Goal: Task Accomplishment & Management: Use online tool/utility

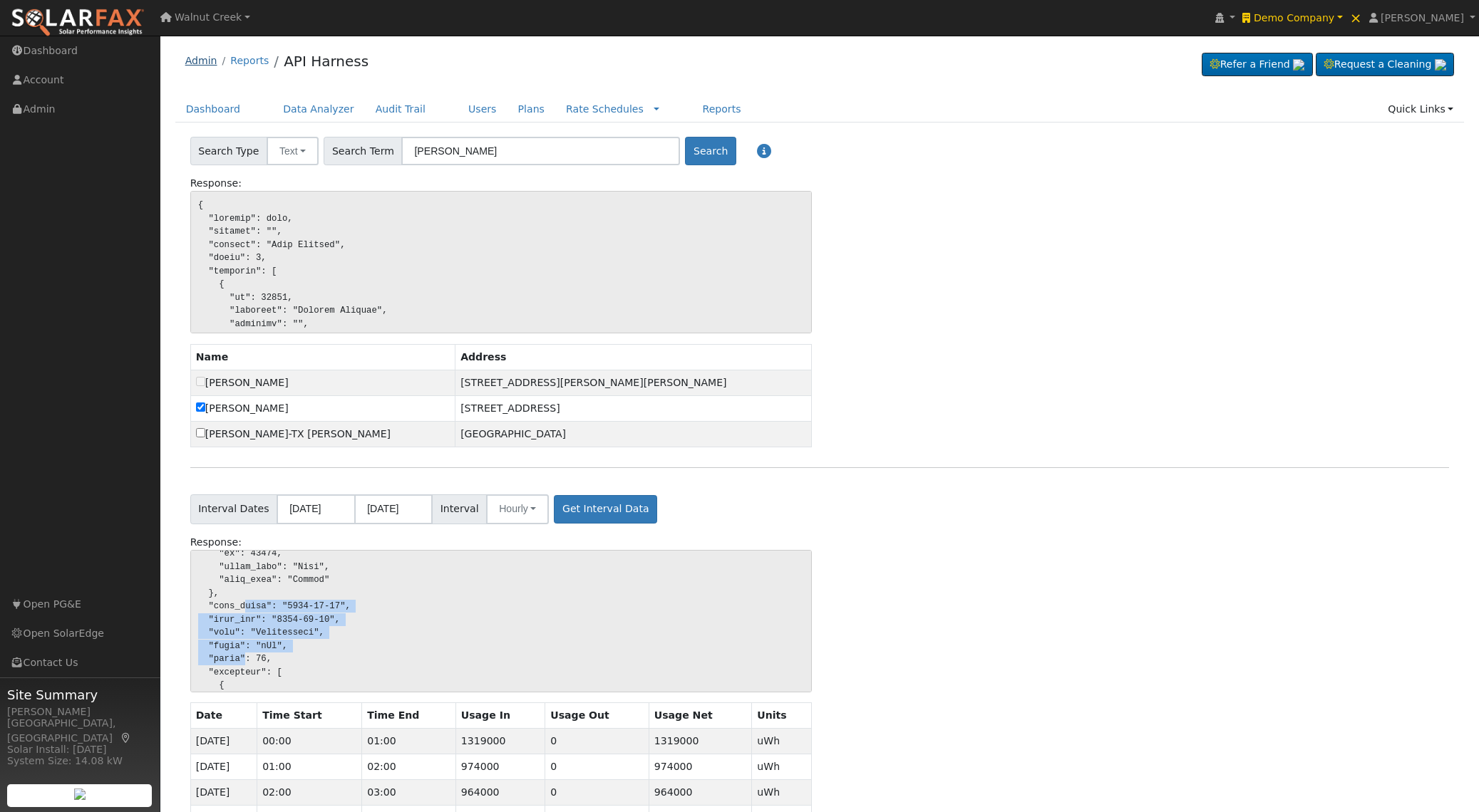
click at [212, 60] on link "Admin" at bounding box center [201, 60] width 32 height 11
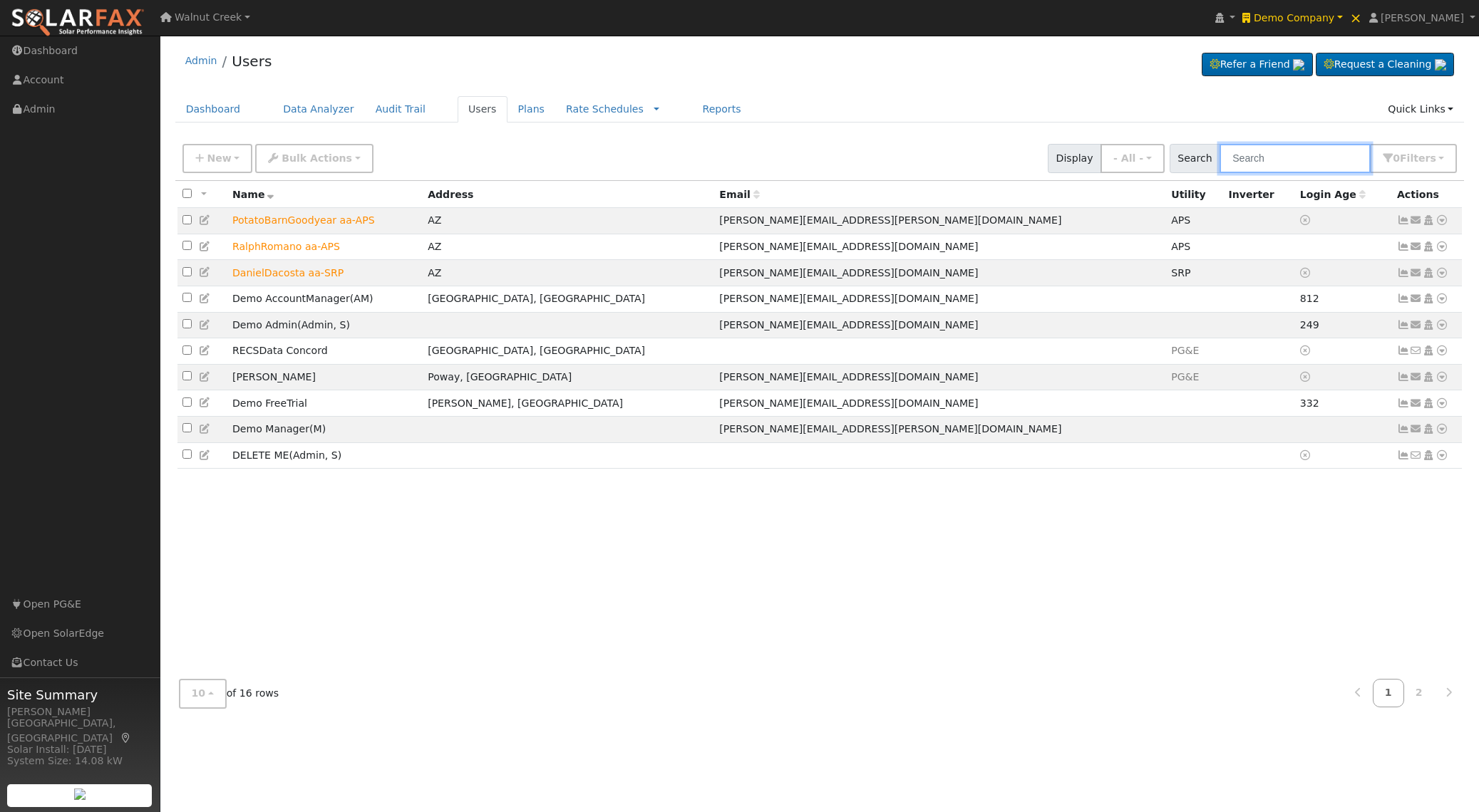
click at [1255, 163] on input "text" at bounding box center [1295, 158] width 151 height 29
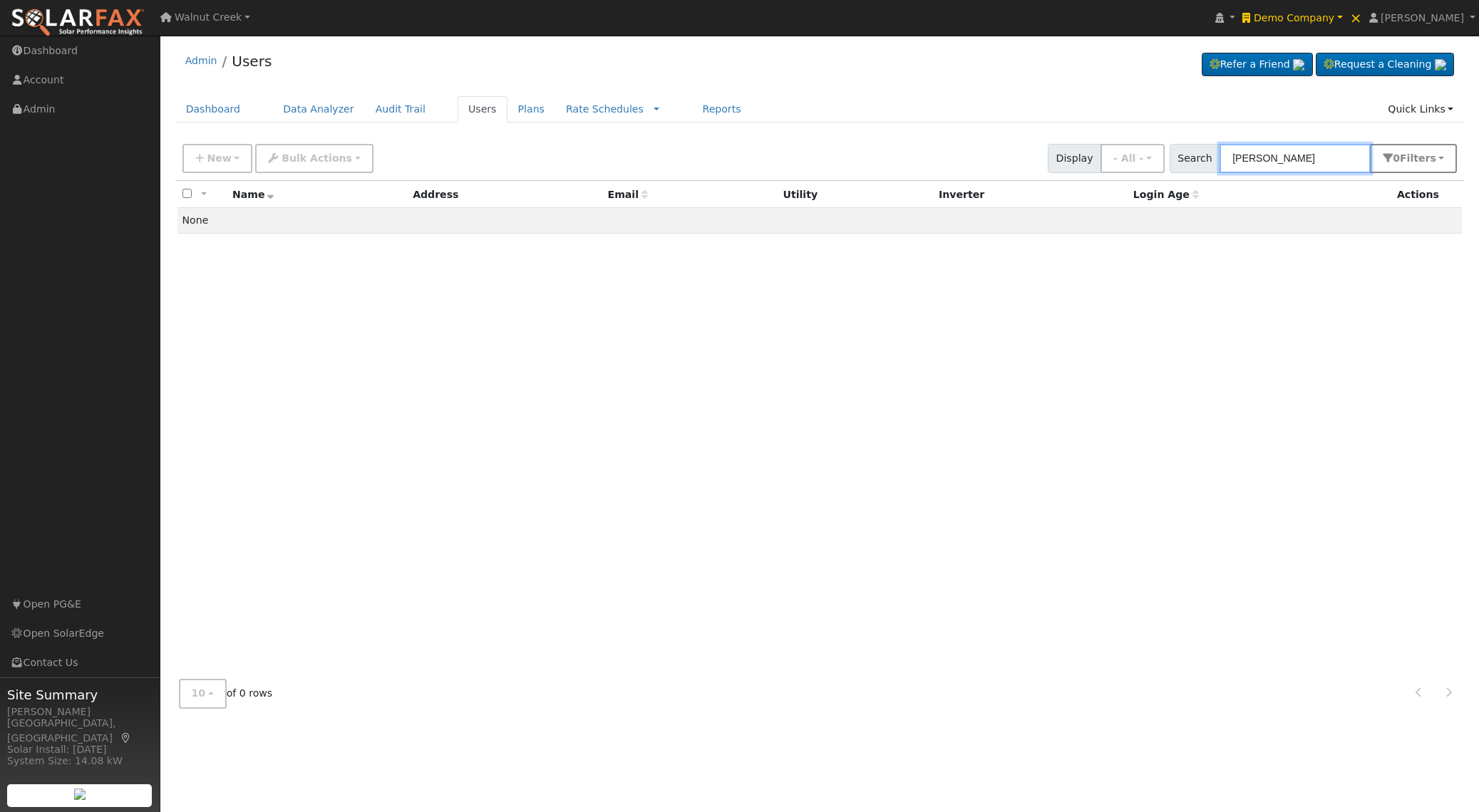
type input "eric nasland"
click at [1394, 152] on button "0 Filter s" at bounding box center [1413, 158] width 87 height 29
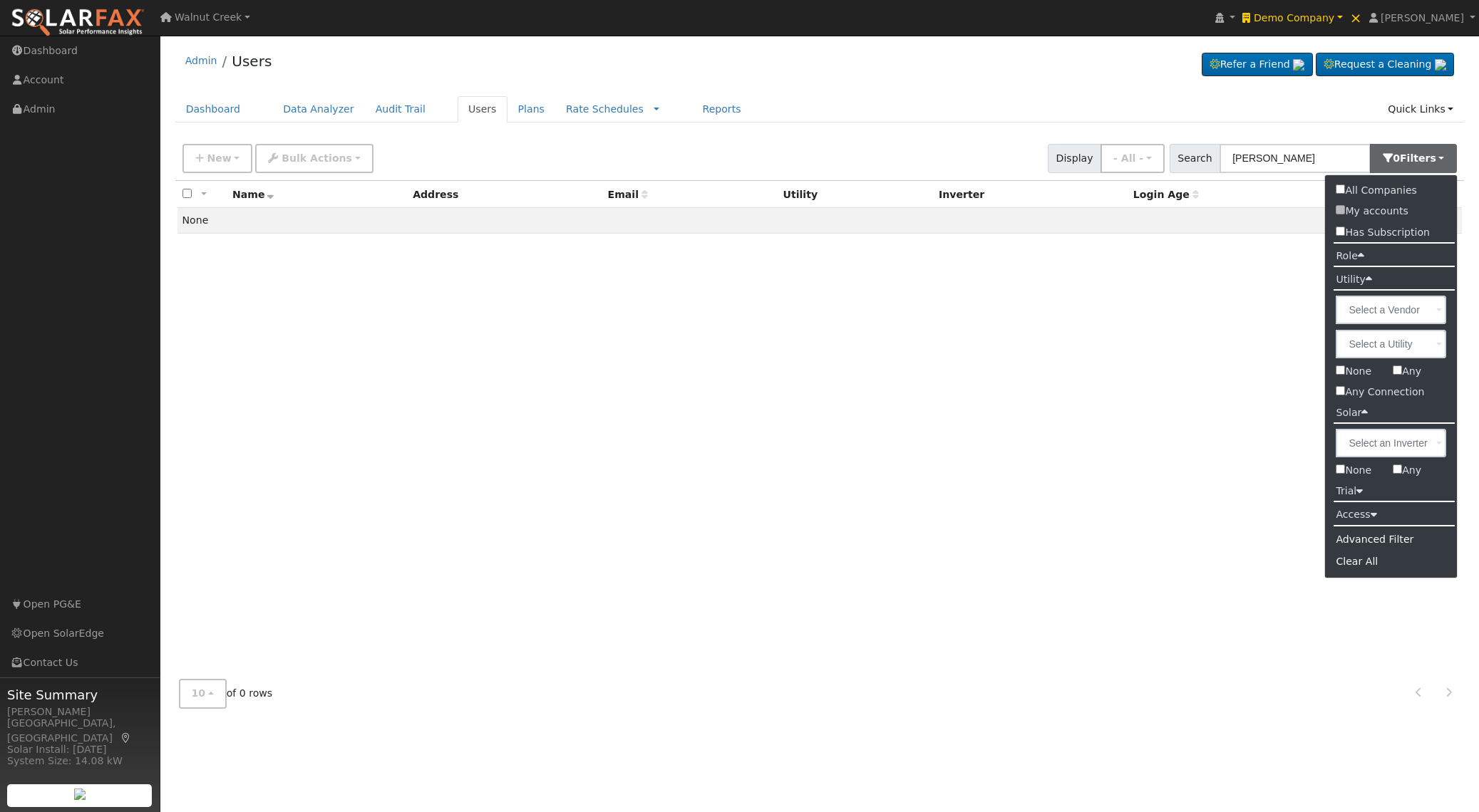
click at [1385, 190] on label "All Companies" at bounding box center [1377, 191] width 102 height 21
click at [1345, 190] on input "All Companies" at bounding box center [1341, 189] width 9 height 9
checkbox input "true"
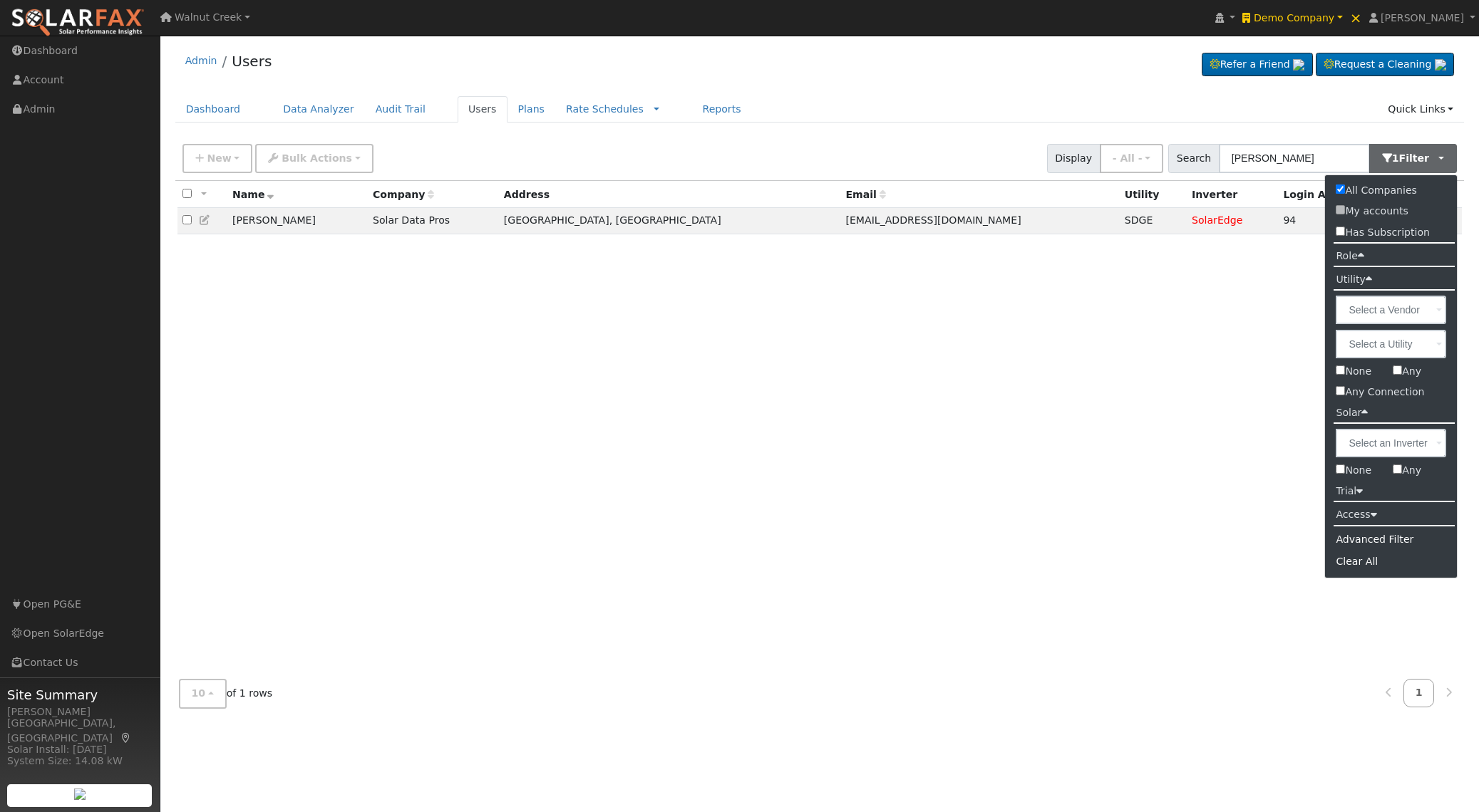
click at [730, 432] on div "All None All on page None on page Name Company Address Email Utility Inverter L…" at bounding box center [821, 425] width 1290 height 488
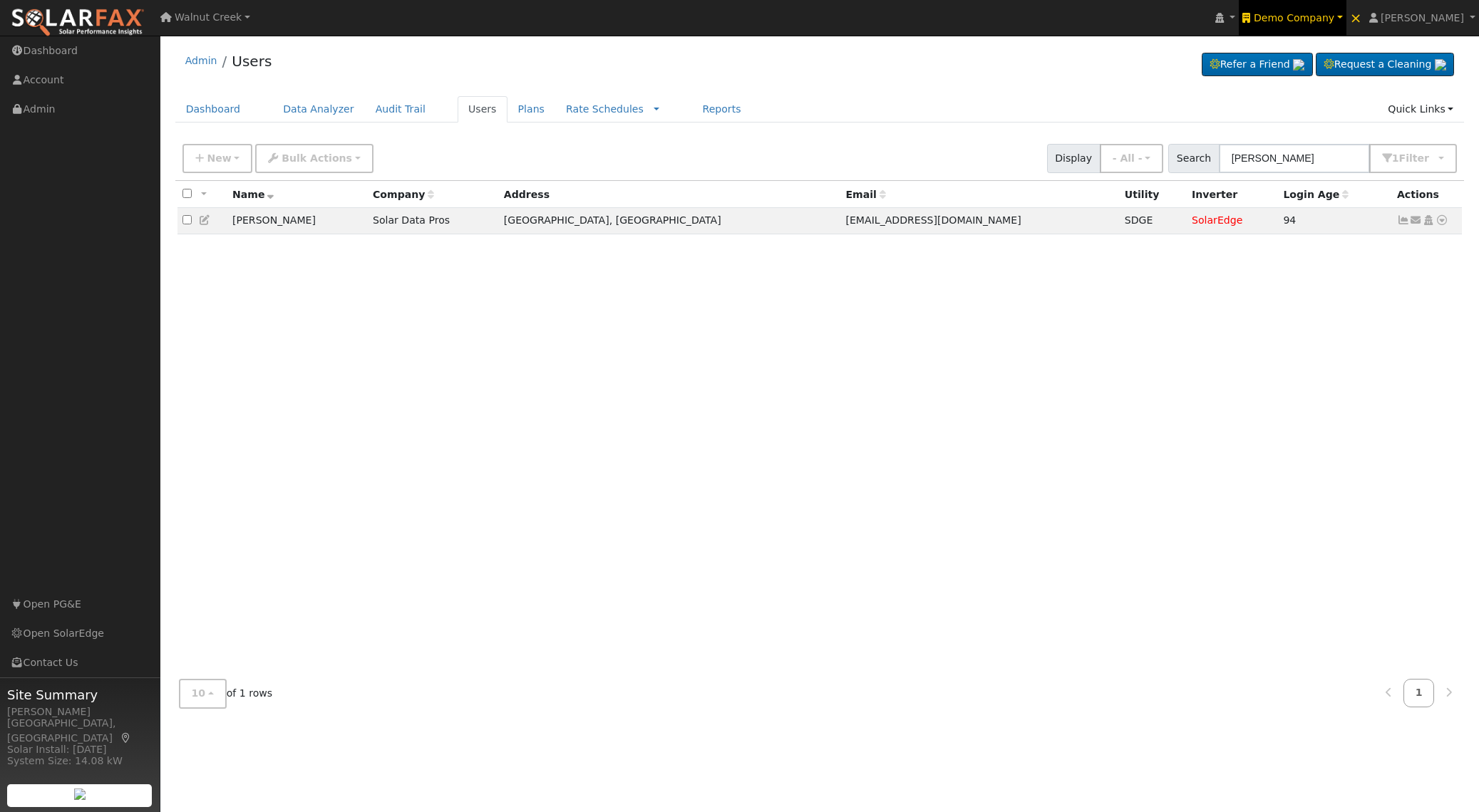
click at [1327, 28] on link "Demo Company" at bounding box center [1293, 18] width 107 height 36
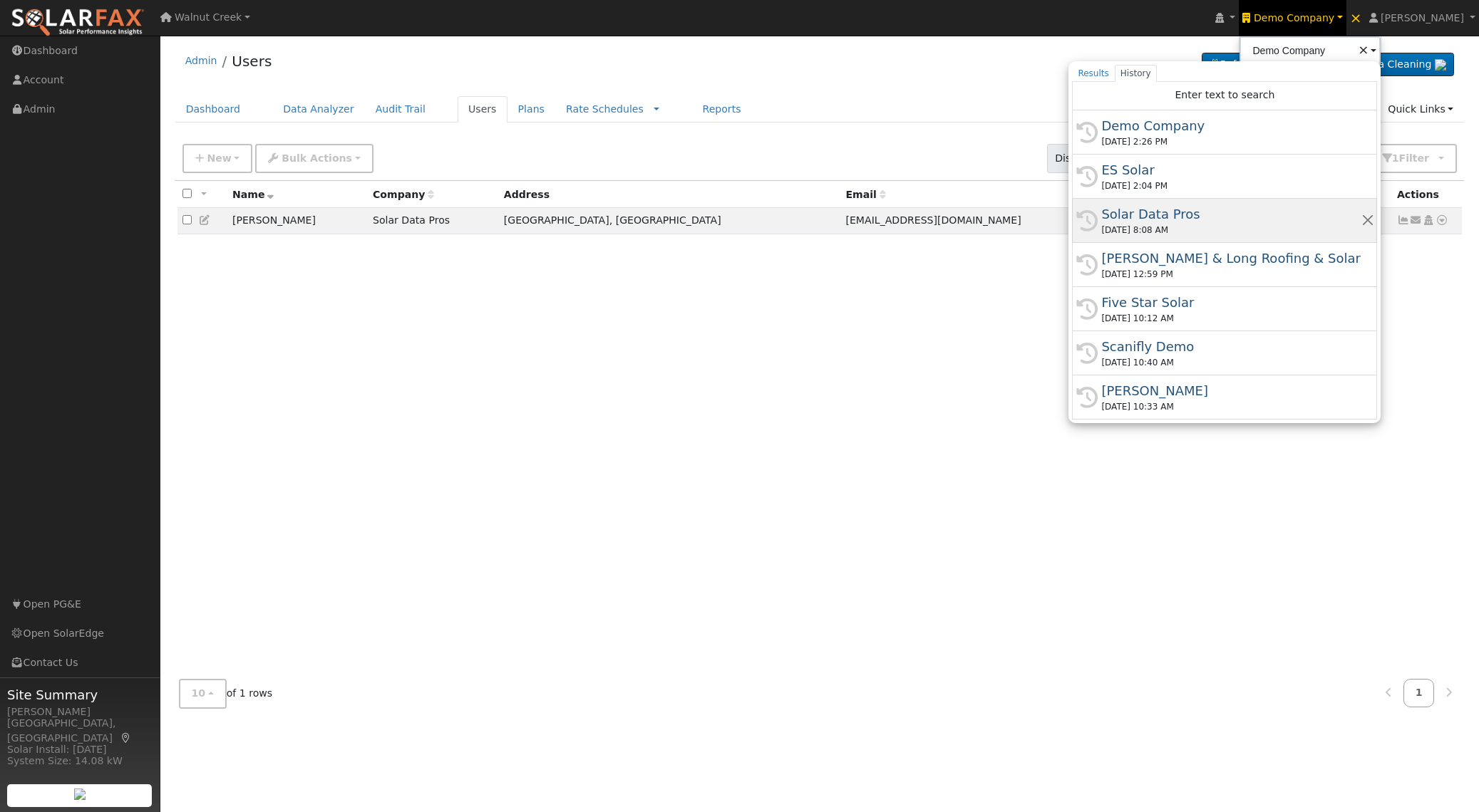
click at [1255, 217] on div "Solar Data Pros" at bounding box center [1232, 214] width 260 height 19
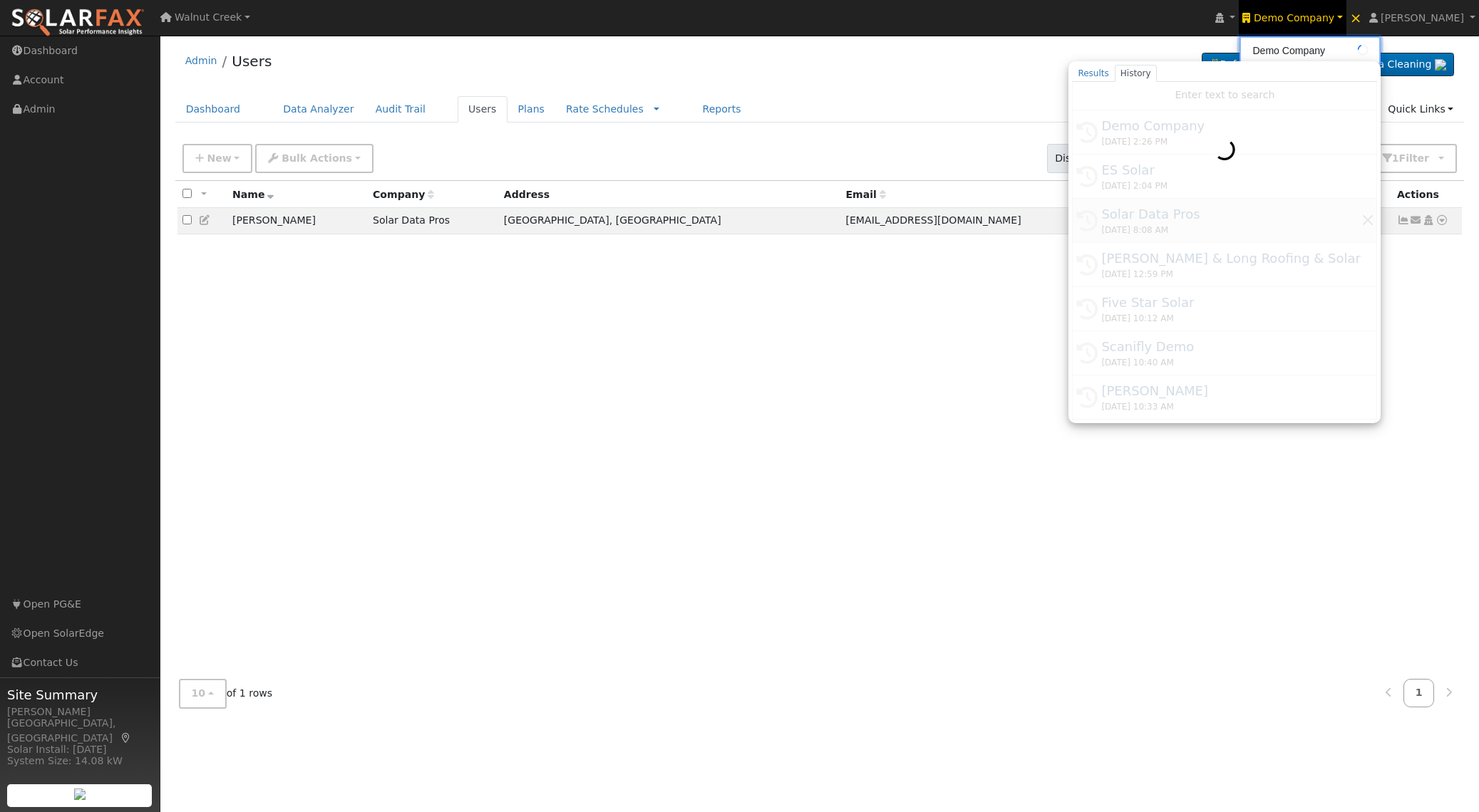
type input "Solar Data Pros"
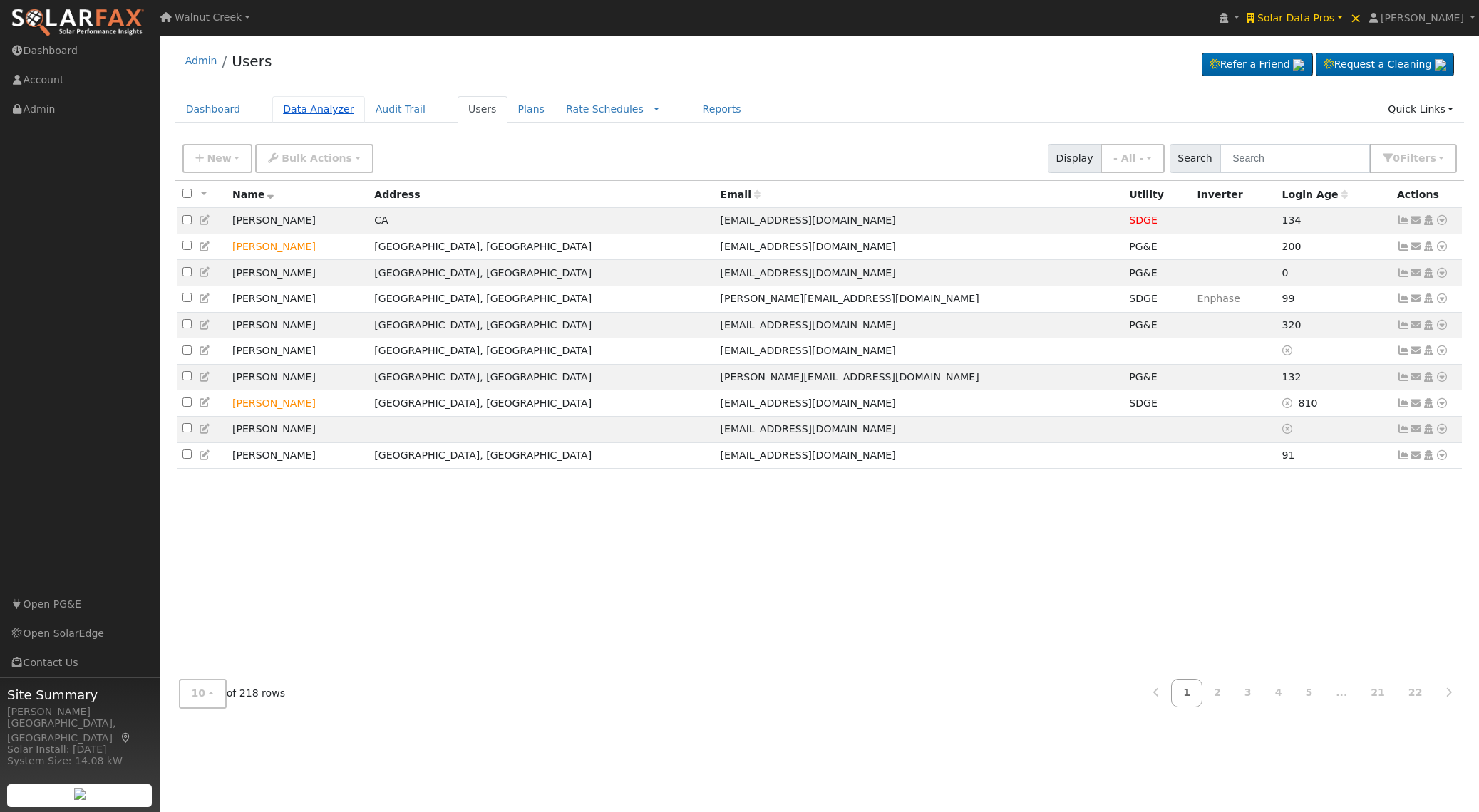
click at [326, 109] on link "Data Analyzer" at bounding box center [319, 109] width 93 height 26
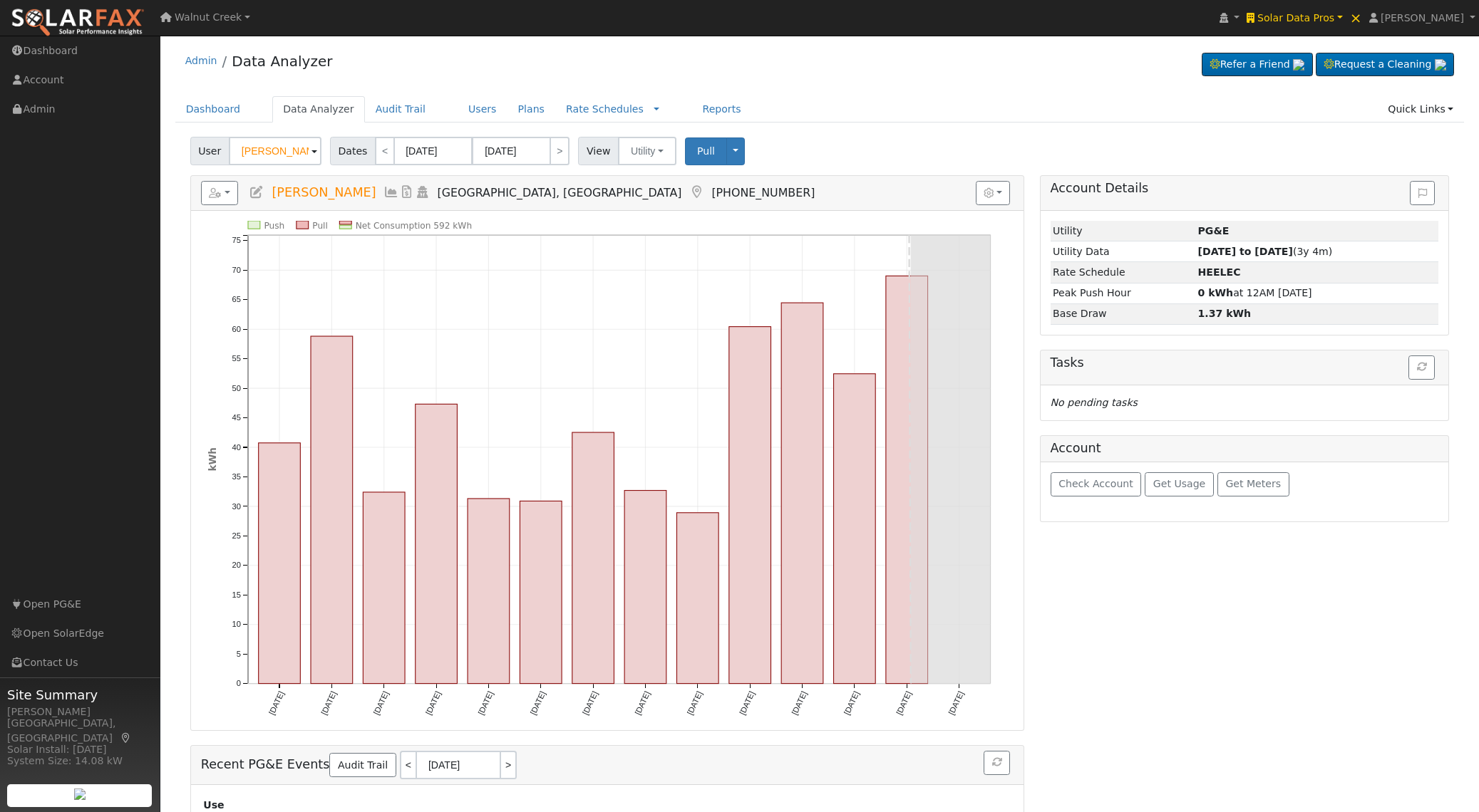
click at [200, 152] on span "User" at bounding box center [210, 151] width 39 height 28
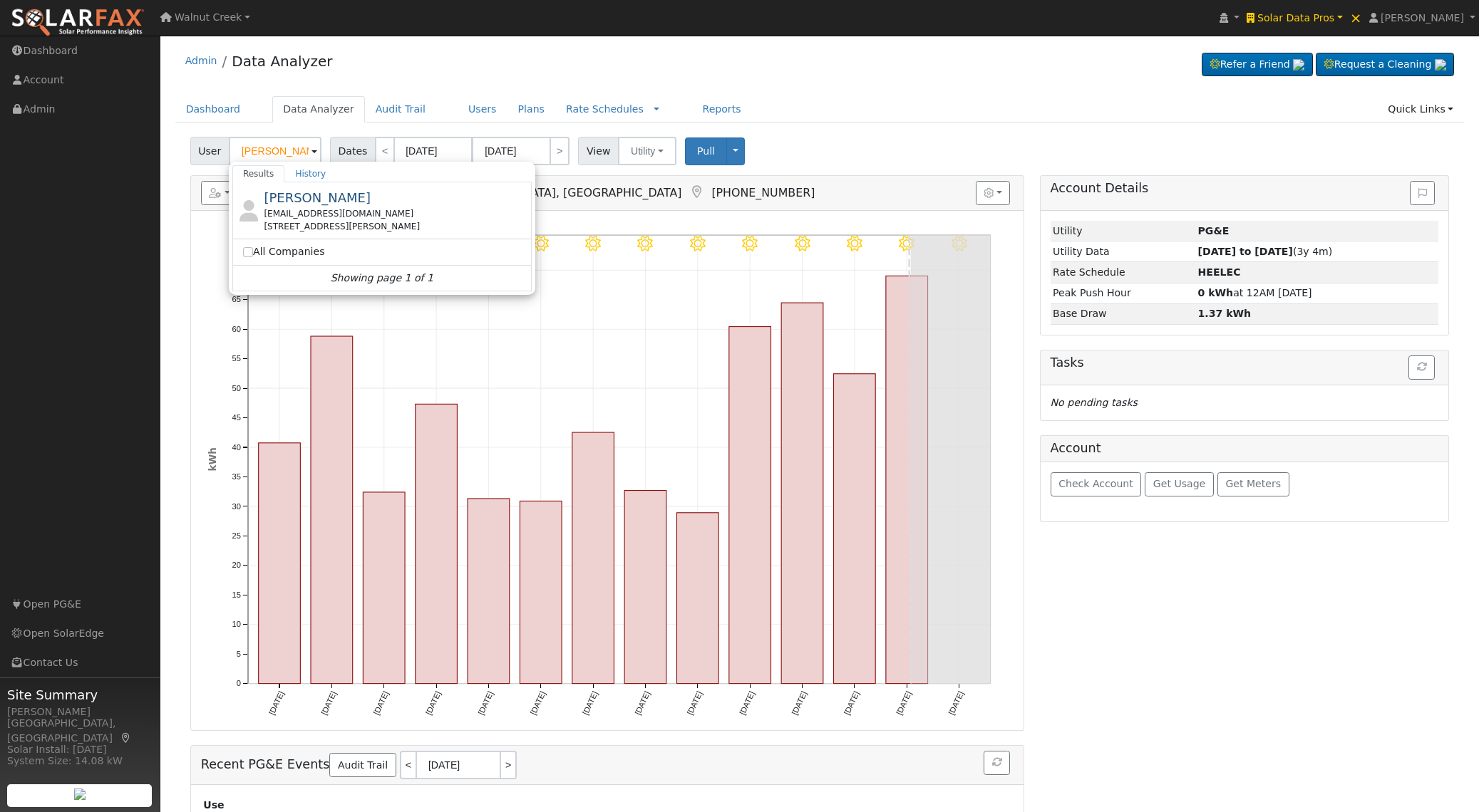
click at [296, 201] on span "[PERSON_NAME]" at bounding box center [318, 197] width 107 height 15
type input "[PERSON_NAME]"
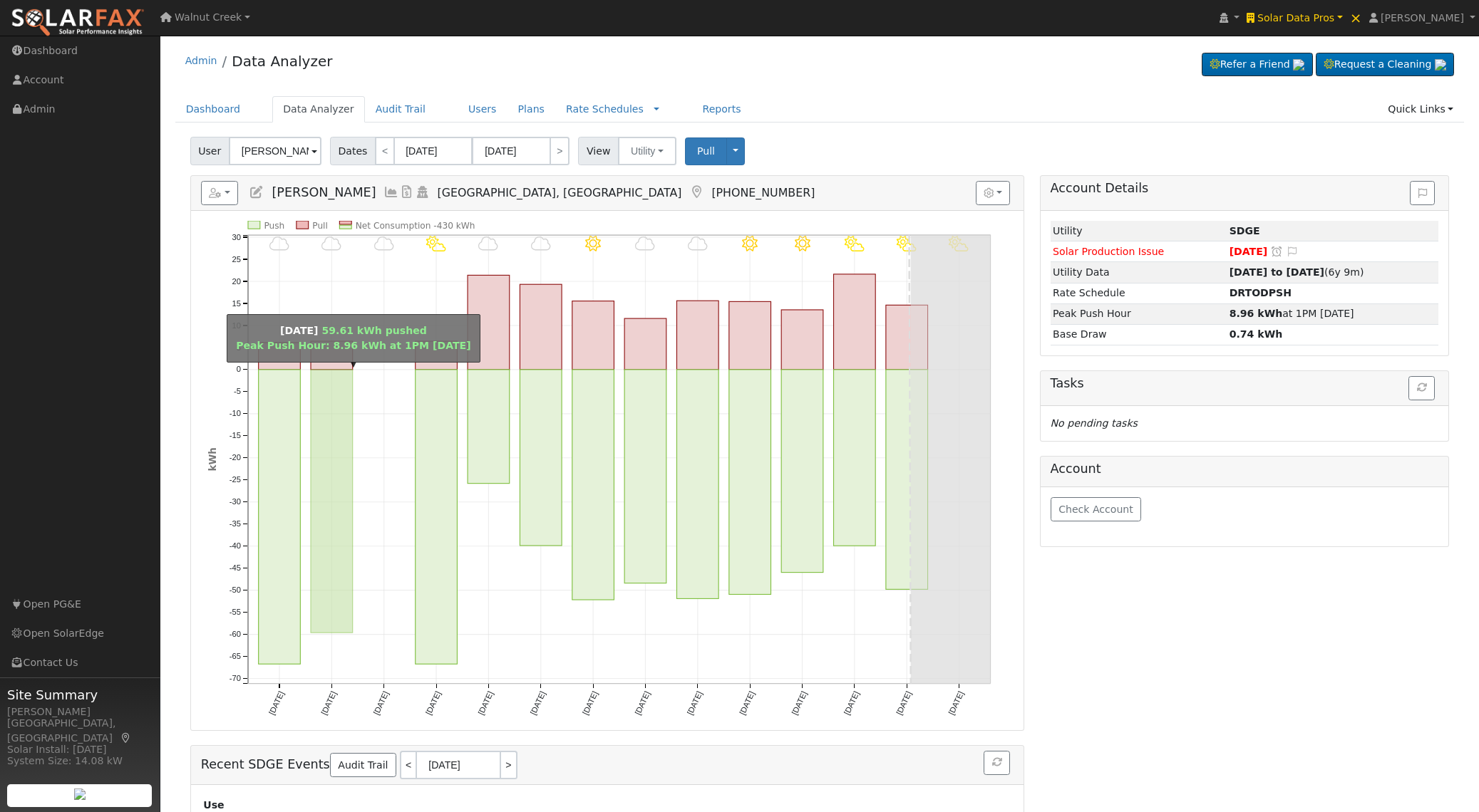
click at [330, 384] on rect "onclick=""" at bounding box center [332, 502] width 42 height 263
type input "[DATE]"
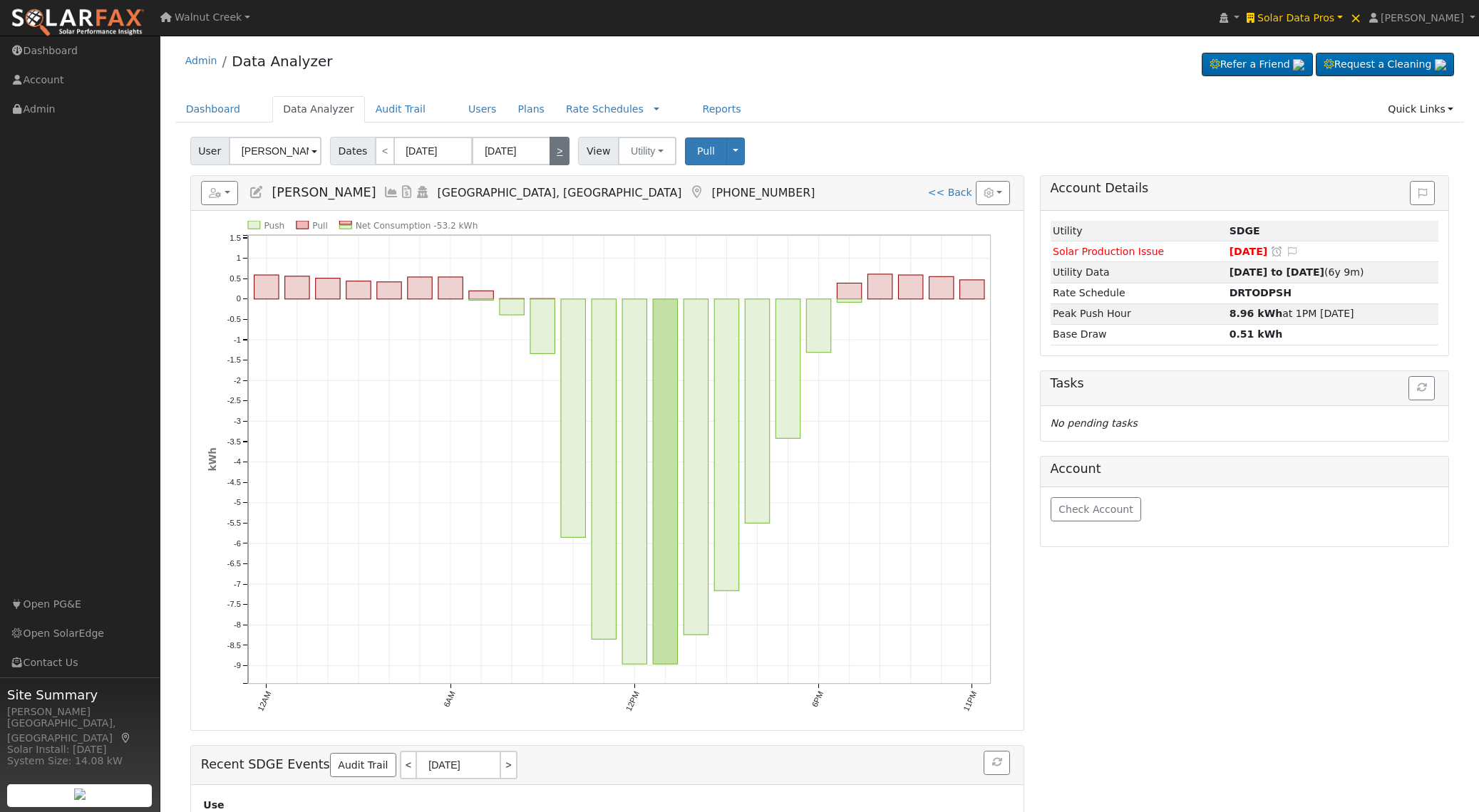
click at [559, 155] on link ">" at bounding box center [559, 151] width 20 height 28
type input "07/30/2025"
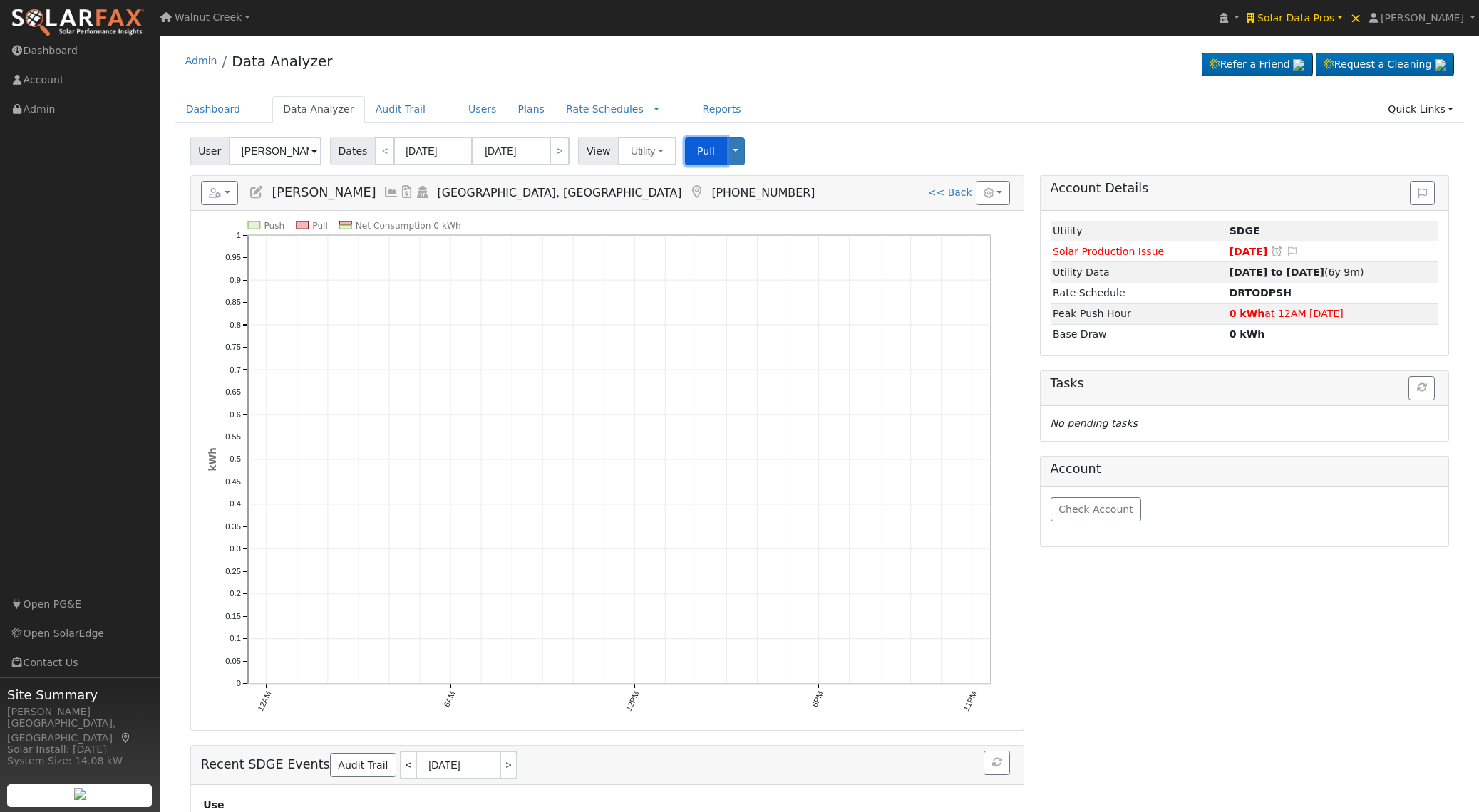
click at [705, 148] on span "Pull" at bounding box center [706, 151] width 18 height 11
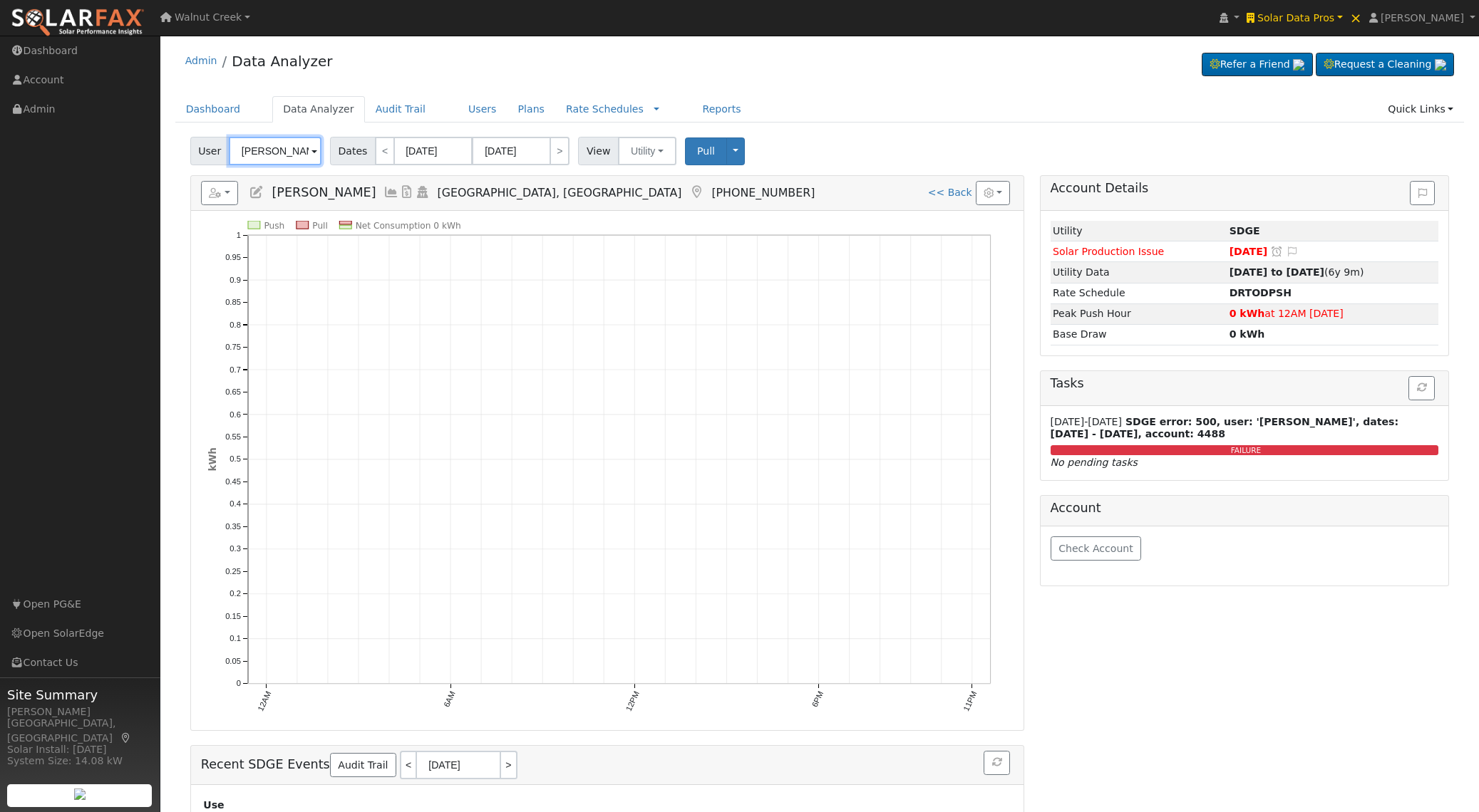
click at [298, 151] on input "Eric Nasland" at bounding box center [275, 151] width 93 height 28
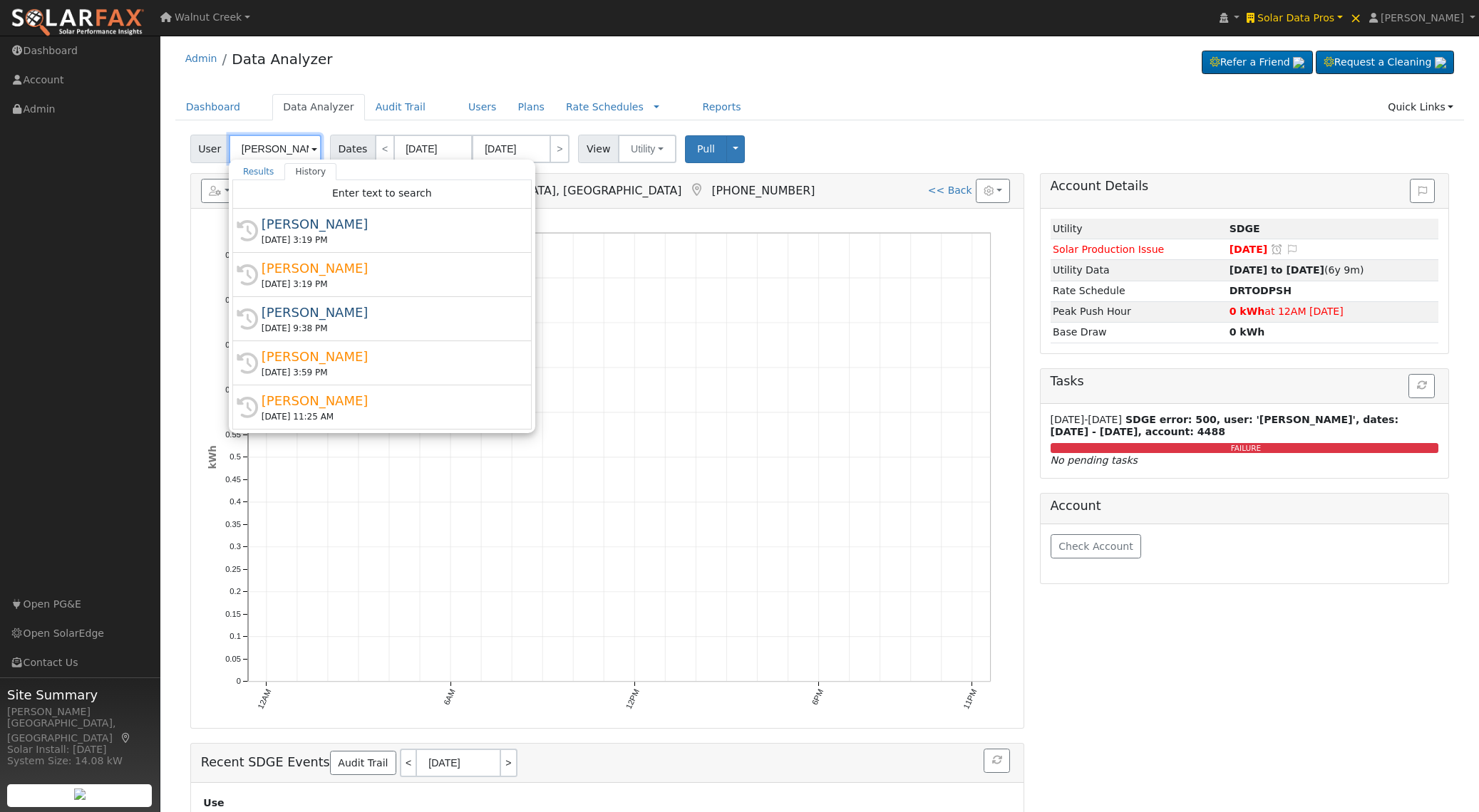
scroll to position [5, 0]
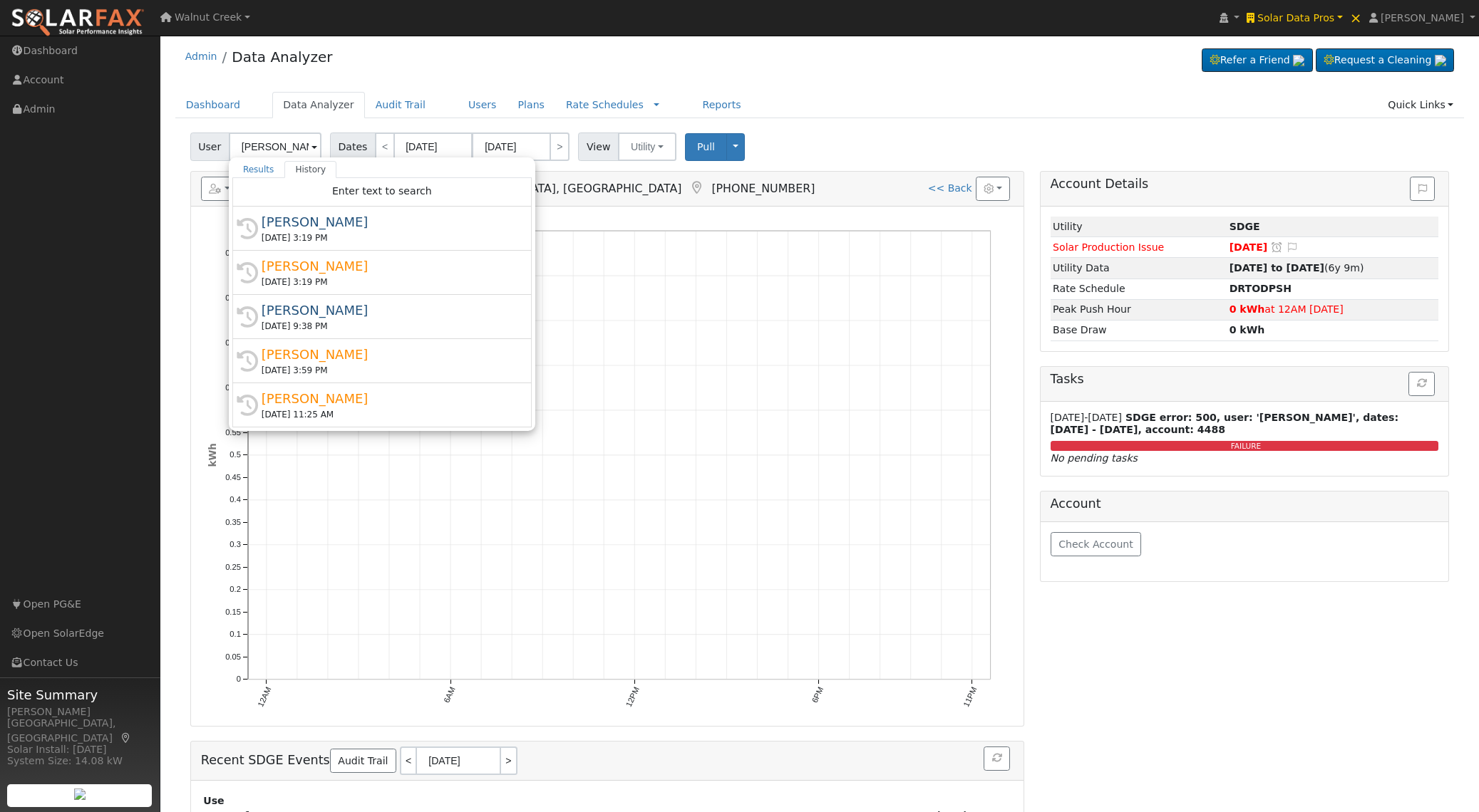
click at [559, 82] on div "Admin Data Analyzer Refer a Friend Request a Cleaning" at bounding box center [820, 553] width 1305 height 1029
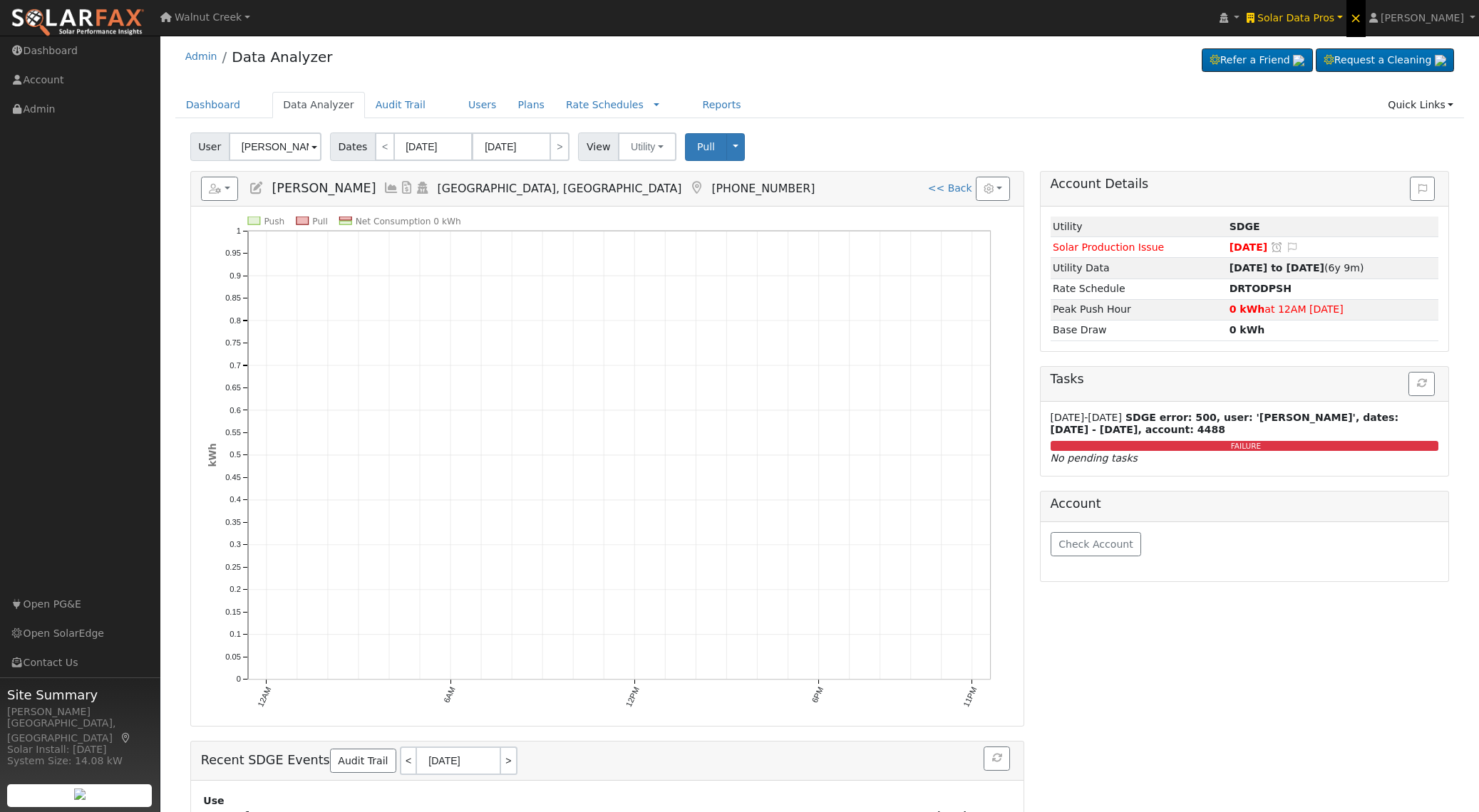
click at [1362, 19] on span "×" at bounding box center [1356, 18] width 12 height 17
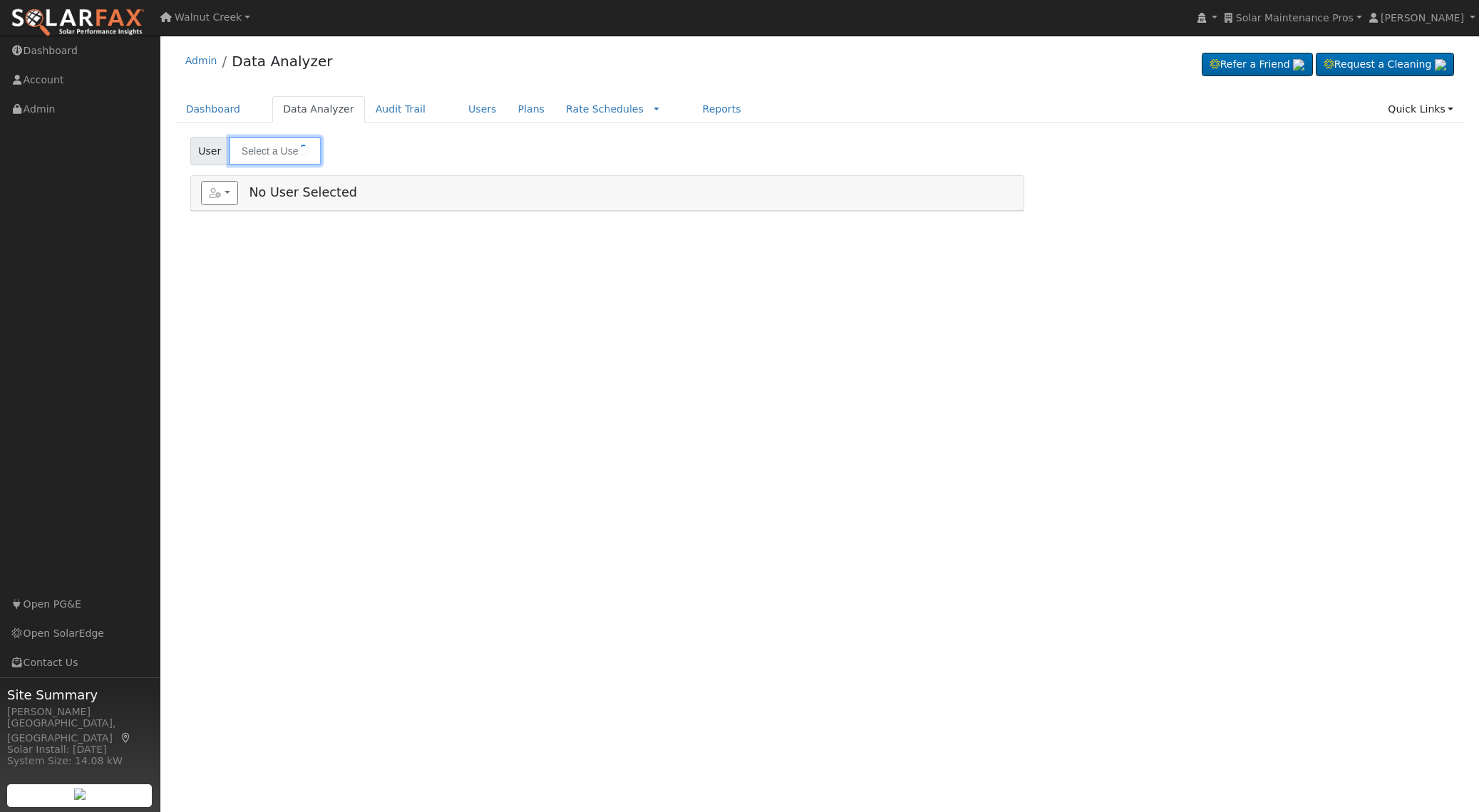
type input "[PERSON_NAME]"
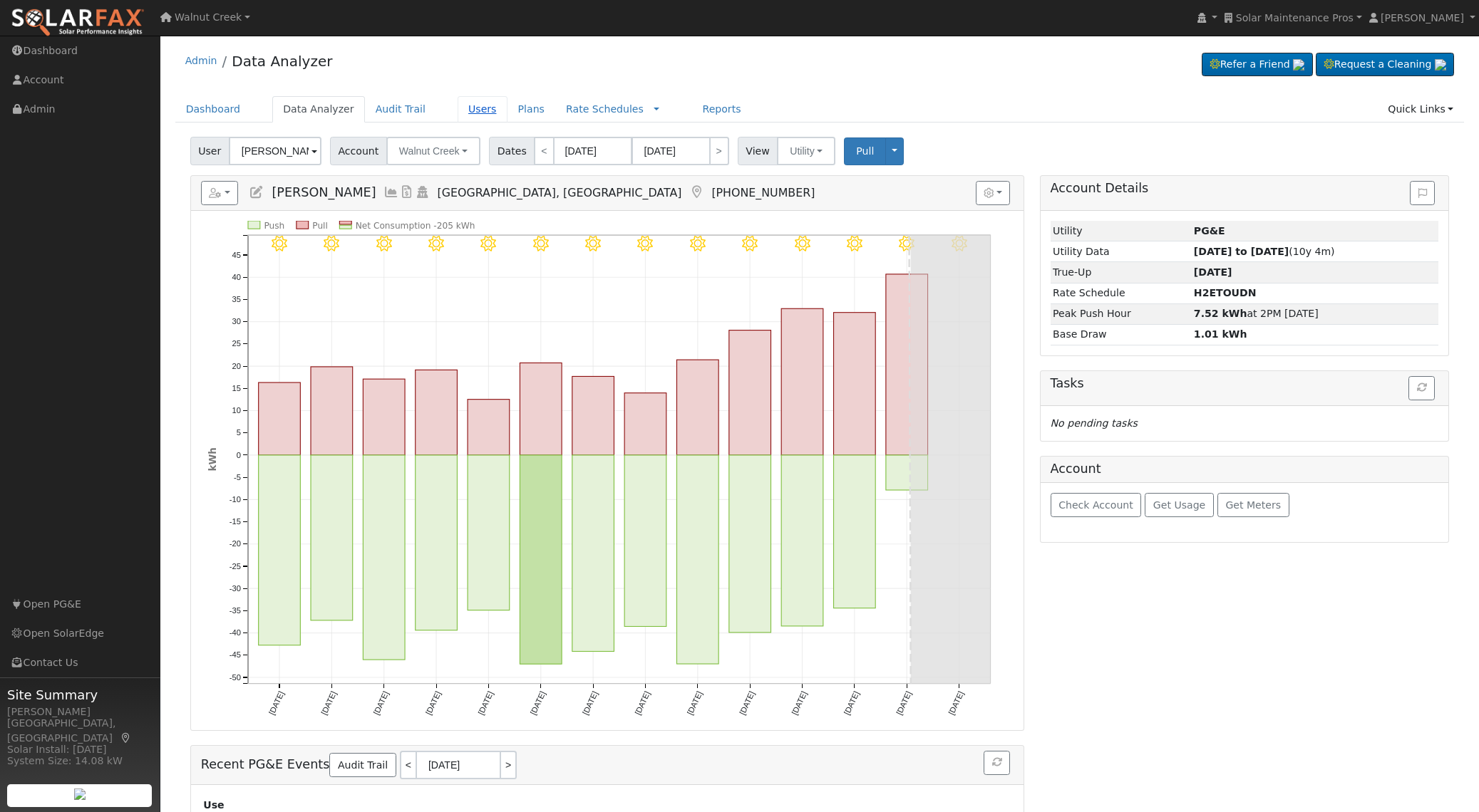
click at [477, 117] on link "Users" at bounding box center [482, 109] width 50 height 26
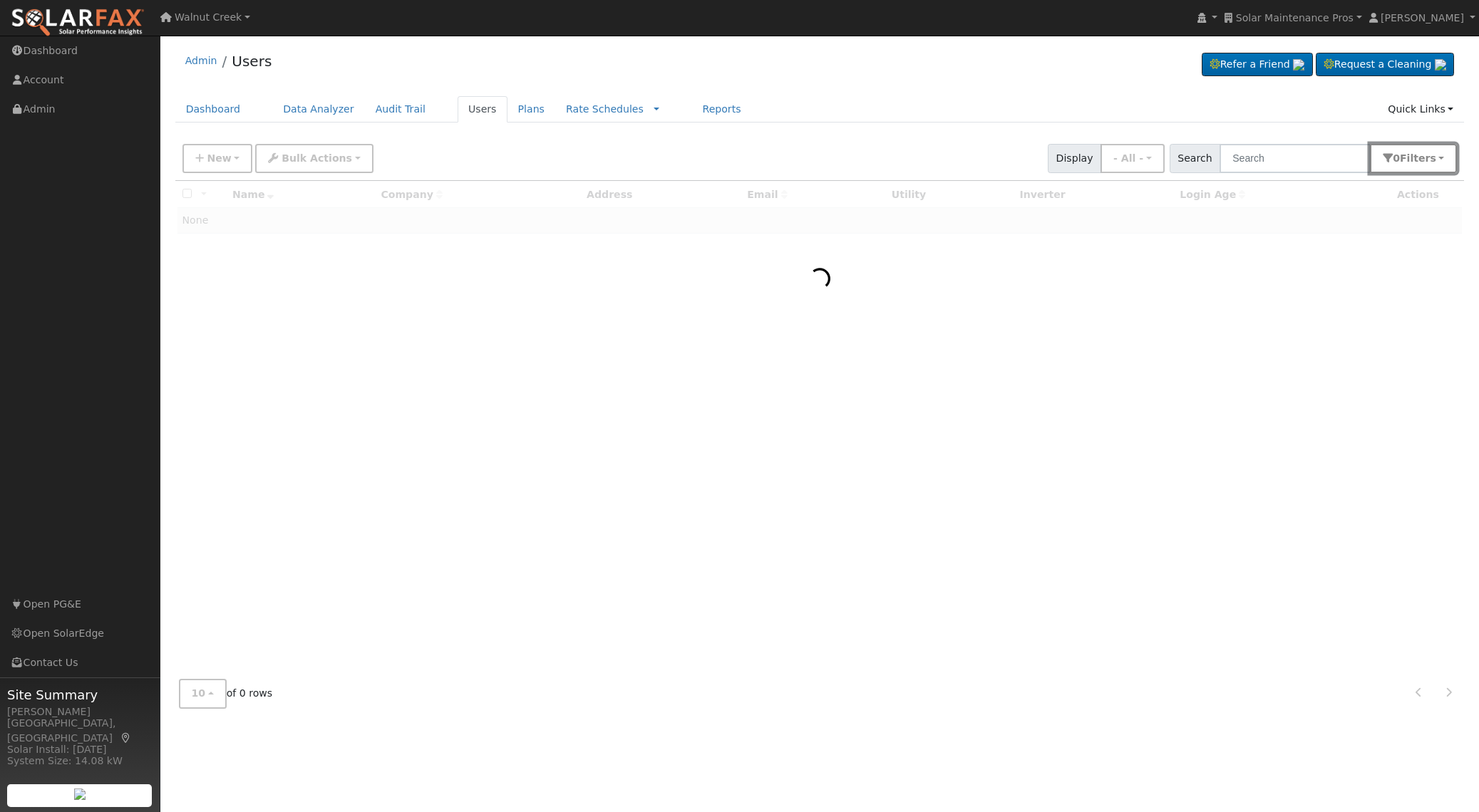
click at [1402, 166] on button "0 Filter s" at bounding box center [1413, 158] width 87 height 29
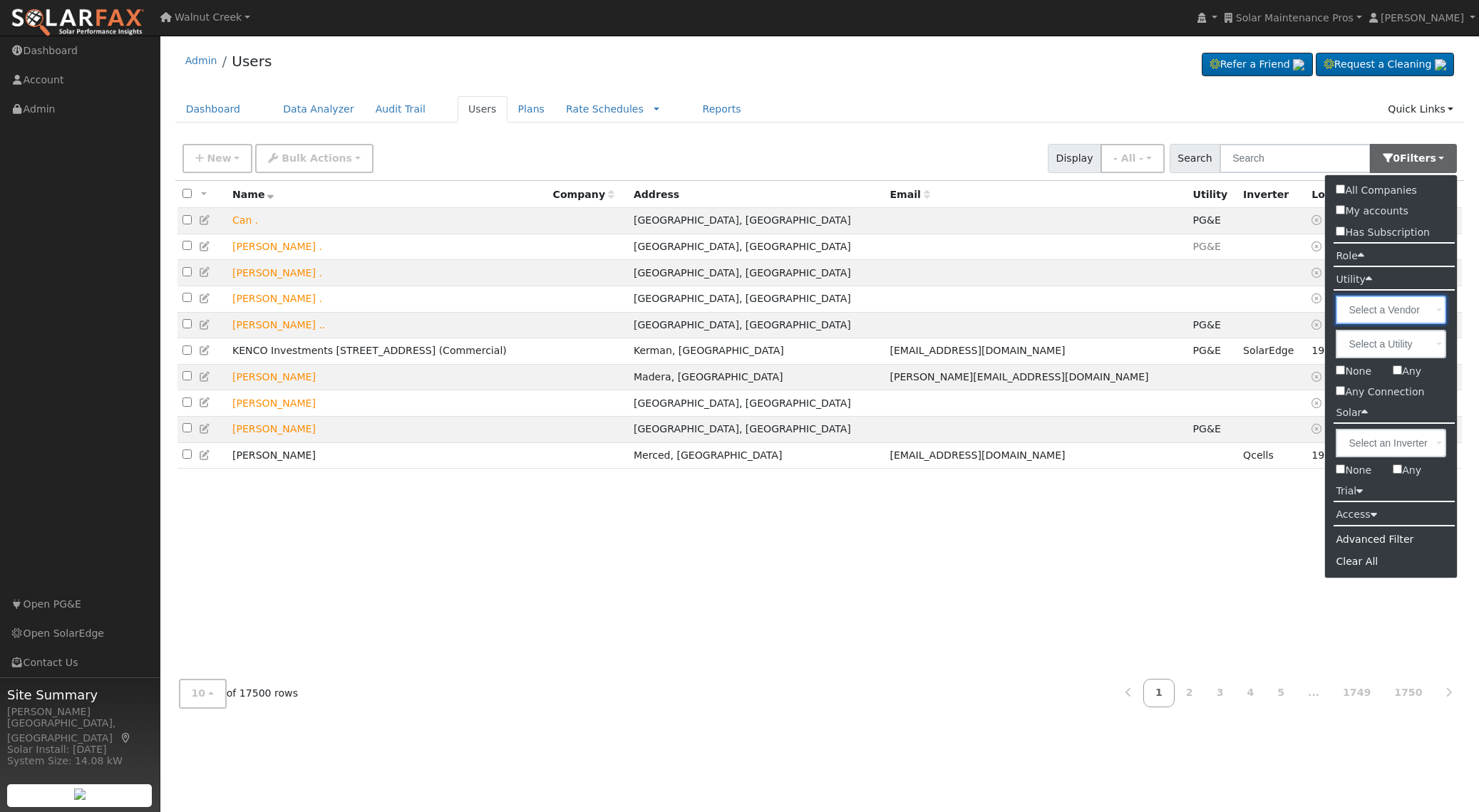
click at [1354, 317] on input "text" at bounding box center [1392, 310] width 111 height 28
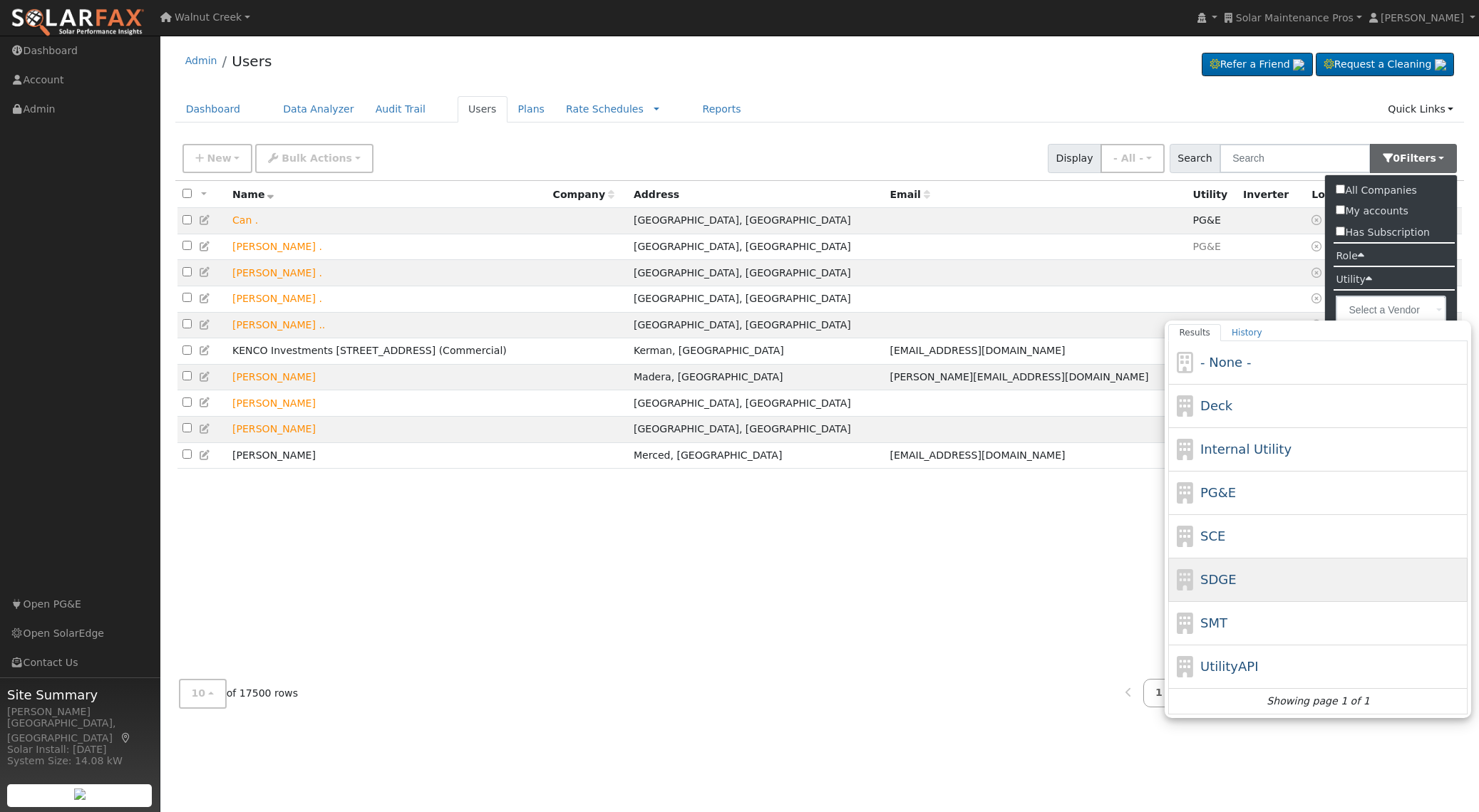
click at [1301, 578] on div "SDGE" at bounding box center [1332, 580] width 264 height 19
click at [0, 0] on input "Results History - None - Deck Internal Utility PG&E SCE SDGE SMT UtilityAPI Sho…" at bounding box center [0, 0] width 0 height 0
type input "SDGE"
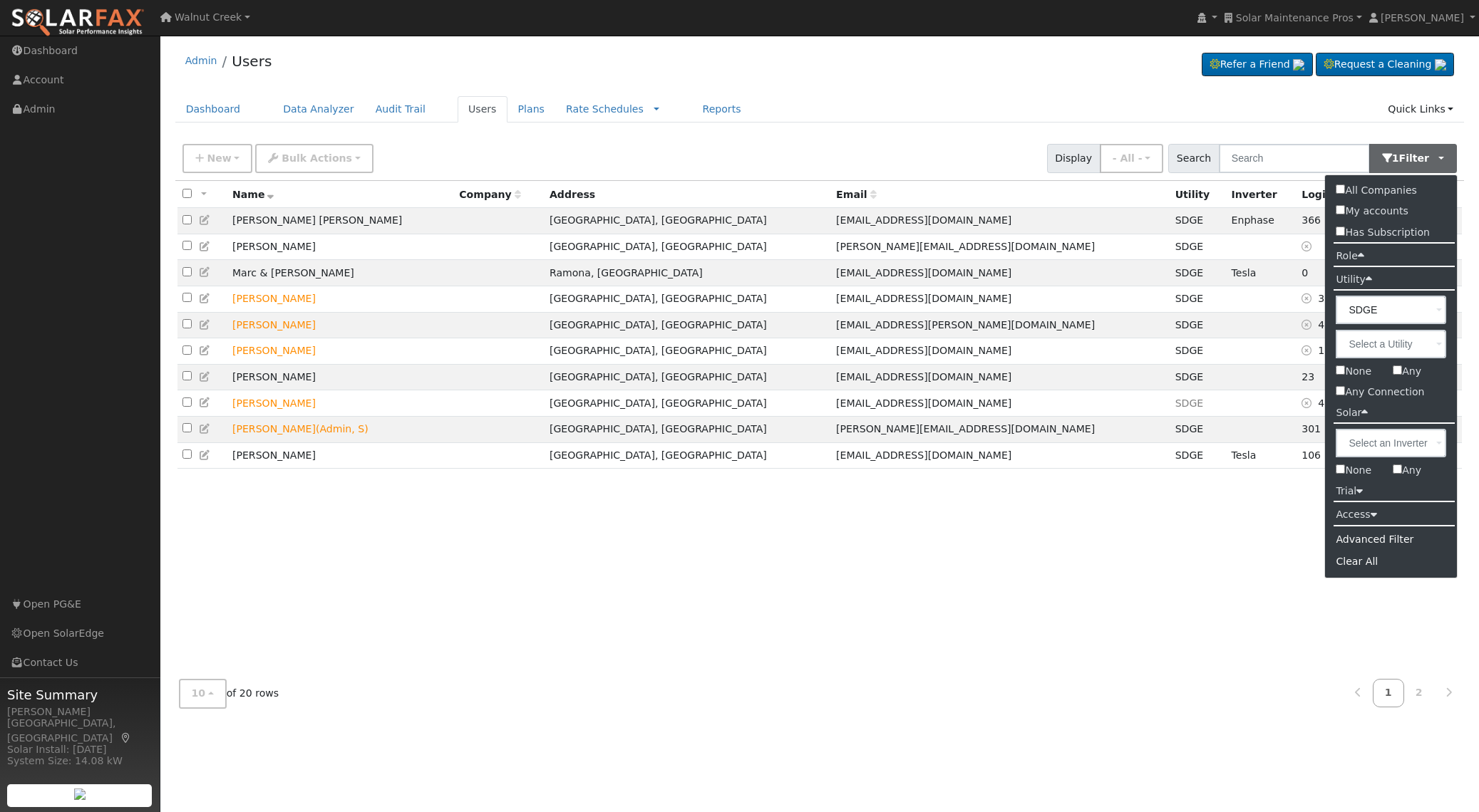
click at [943, 670] on div "10 10 25 50 100 of 20 rows 1 2" at bounding box center [821, 694] width 1290 height 51
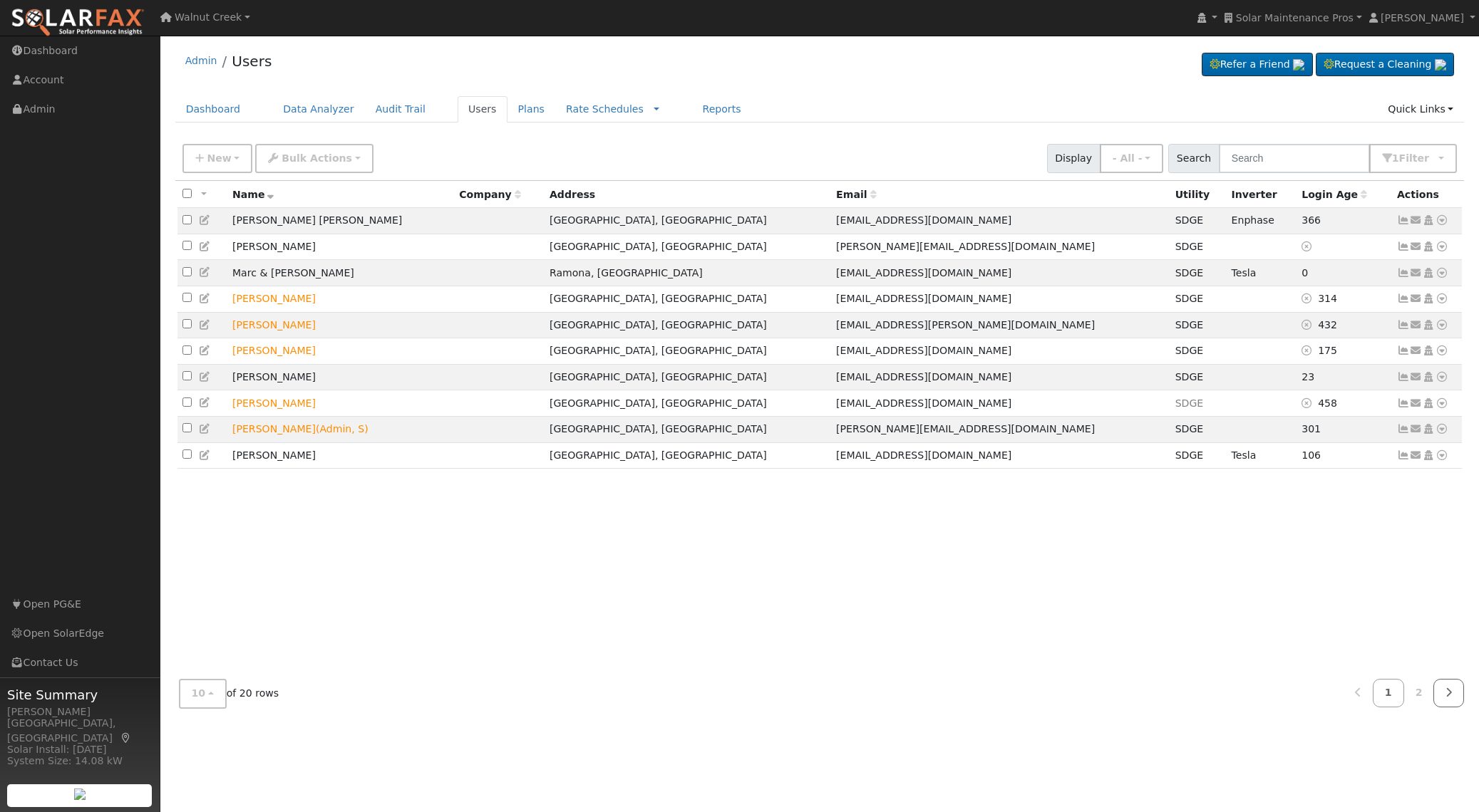
click at [1449, 697] on icon at bounding box center [1449, 693] width 7 height 10
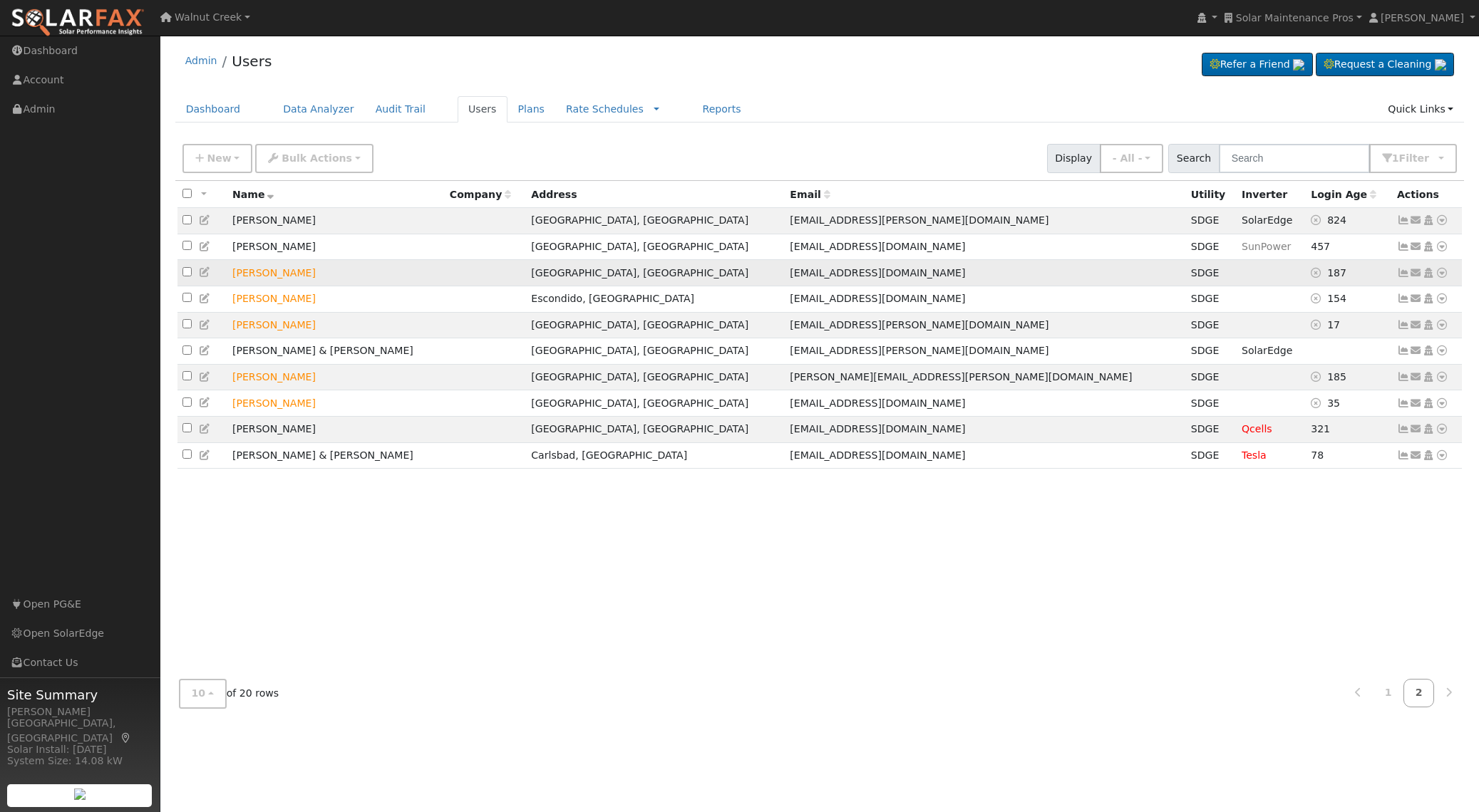
click at [1441, 277] on icon at bounding box center [1442, 273] width 13 height 10
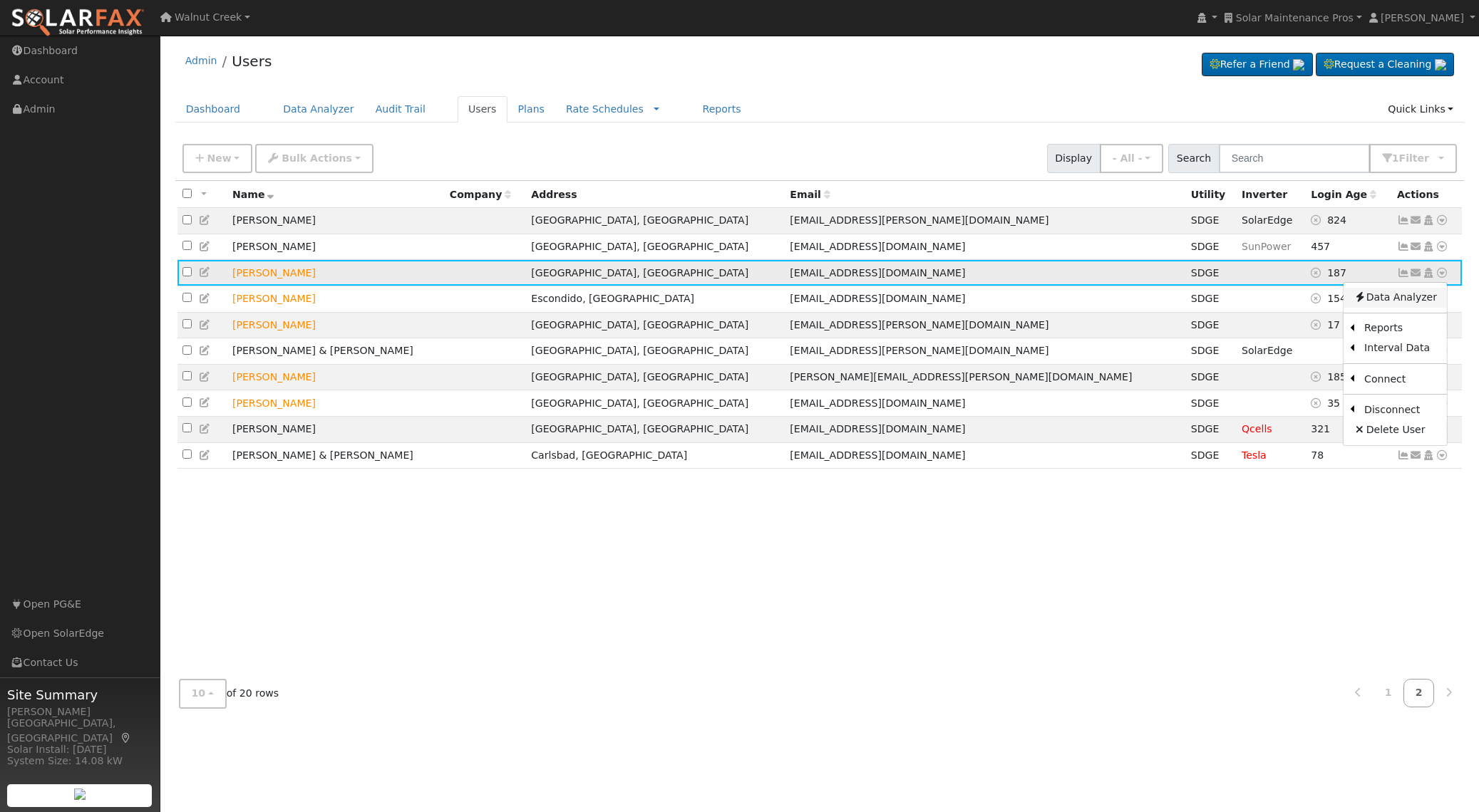
click at [1424, 302] on link "Data Analyzer" at bounding box center [1395, 297] width 103 height 20
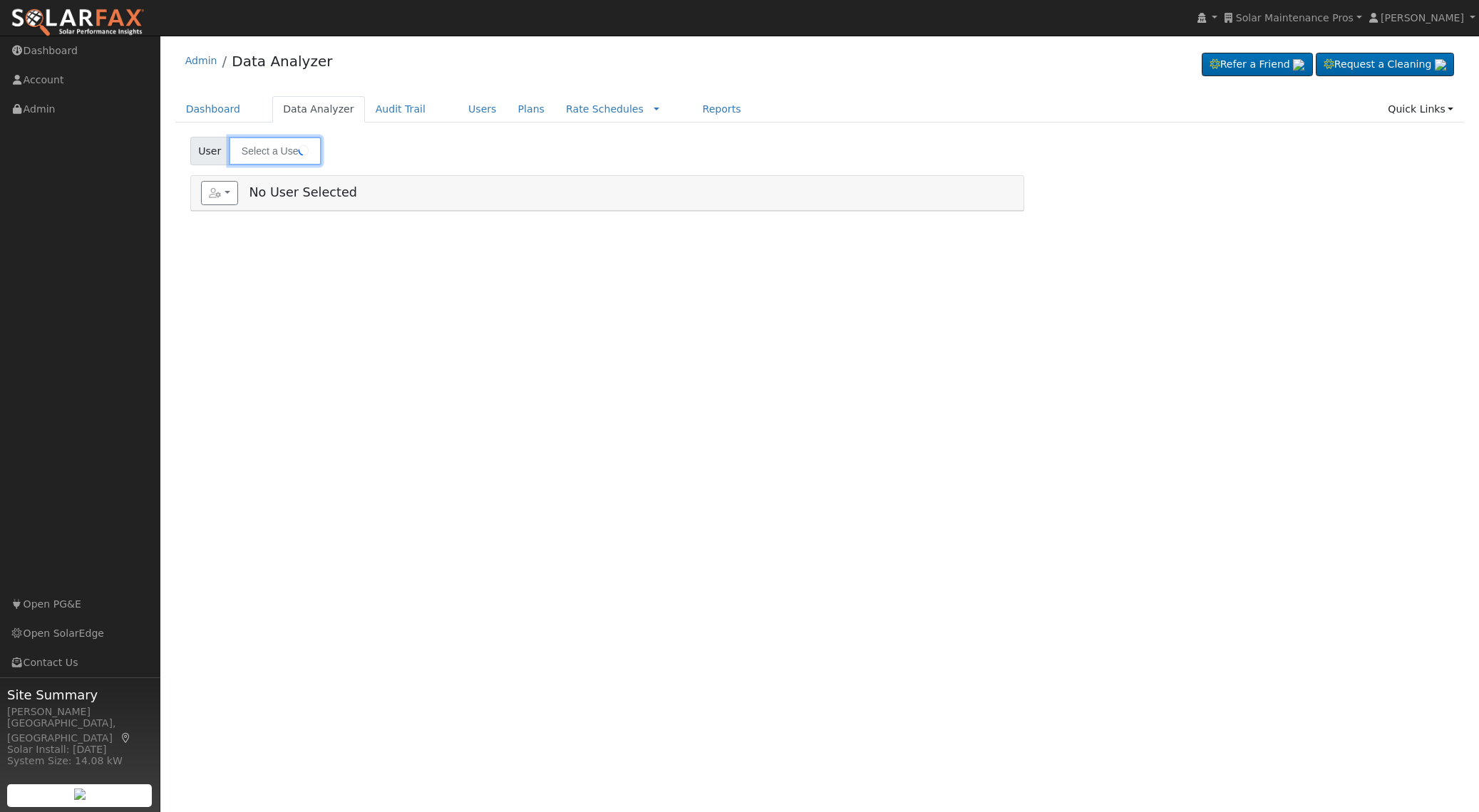
type input "[PERSON_NAME]"
